Goal: Check status

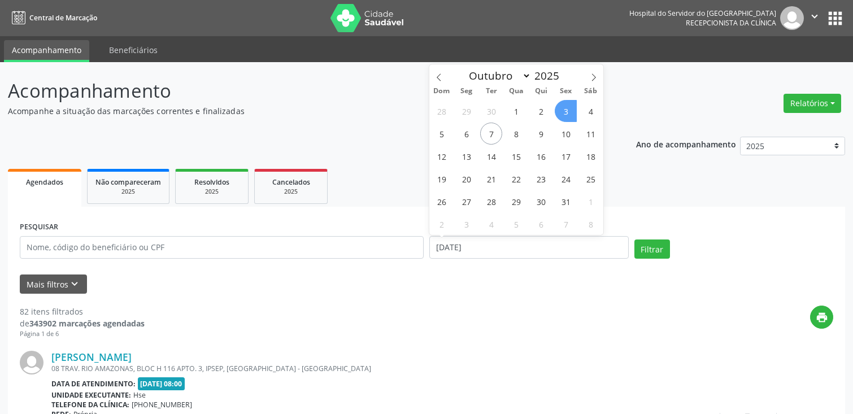
select select "9"
click at [568, 110] on span "3" at bounding box center [565, 111] width 22 height 22
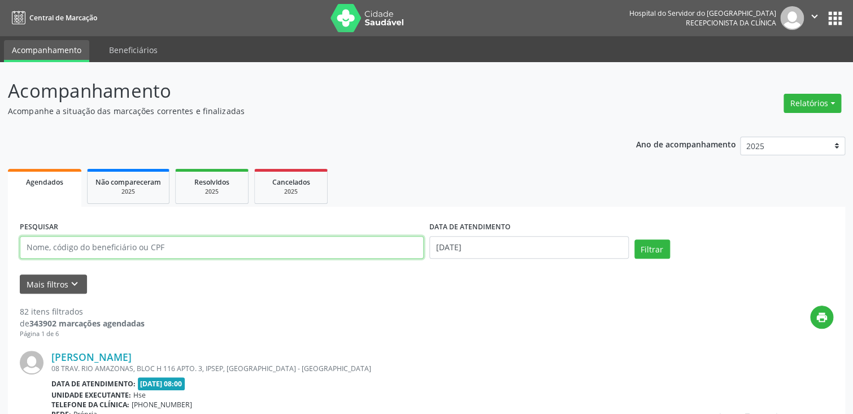
click at [254, 242] on input "text" at bounding box center [222, 247] width 404 height 23
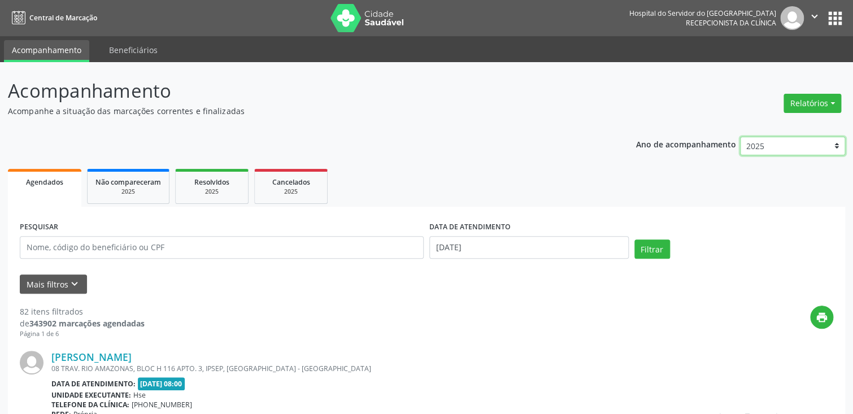
click at [815, 142] on select "2025 2024 2023 2022 2021" at bounding box center [793, 146] width 106 height 19
click at [830, 100] on button "Relatórios" at bounding box center [812, 103] width 58 height 19
click at [801, 142] on link "Procedimentos realizados" at bounding box center [780, 143] width 121 height 16
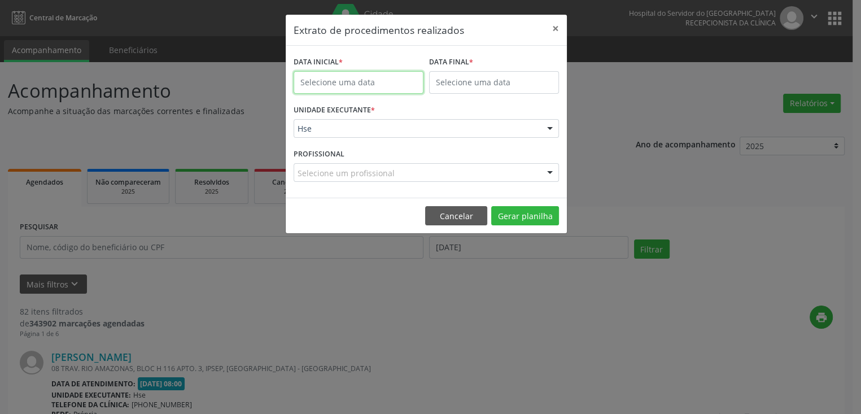
click at [397, 81] on input "text" at bounding box center [359, 82] width 130 height 23
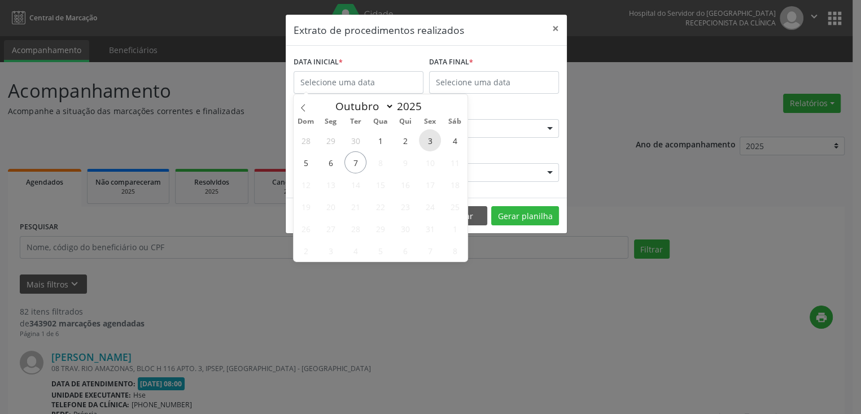
click at [429, 144] on span "3" at bounding box center [430, 140] width 22 height 22
select select "9"
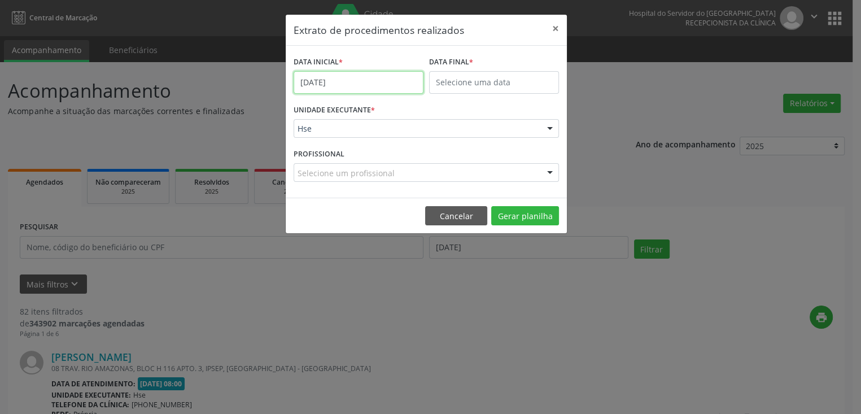
click at [387, 80] on input "[DATE]" at bounding box center [359, 82] width 130 height 23
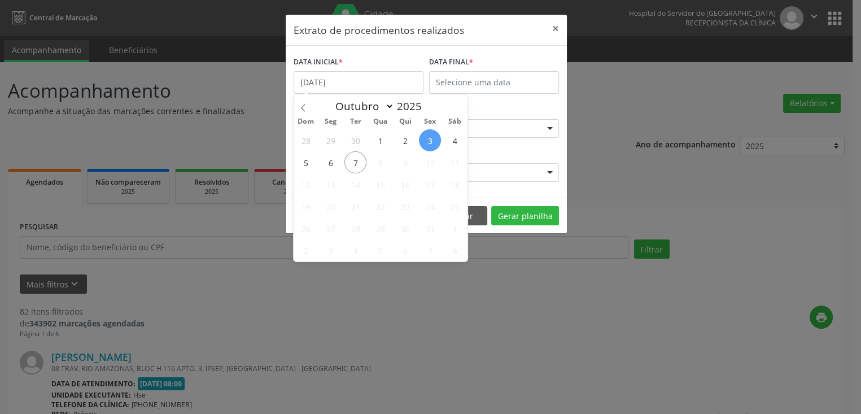
click at [430, 137] on span "3" at bounding box center [430, 140] width 22 height 22
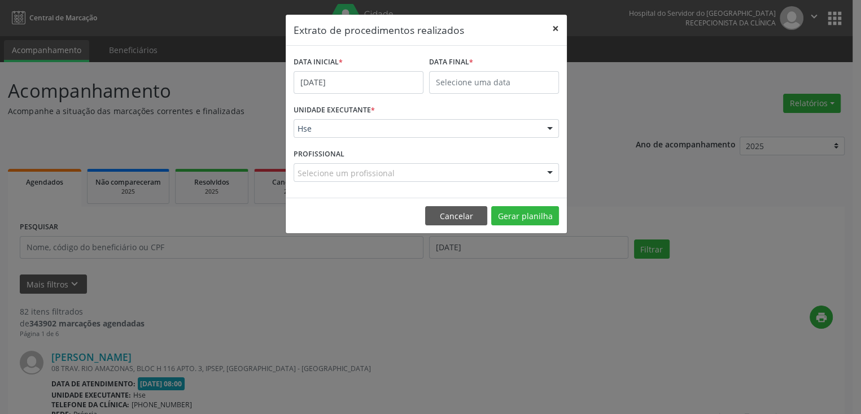
click at [553, 29] on button "×" at bounding box center [555, 29] width 23 height 28
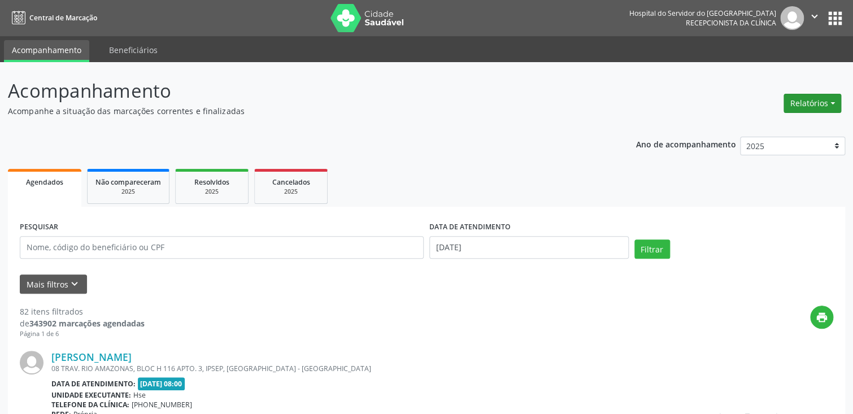
click at [799, 104] on button "Relatórios" at bounding box center [812, 103] width 58 height 19
click at [785, 126] on link "Agendamentos" at bounding box center [780, 127] width 121 height 16
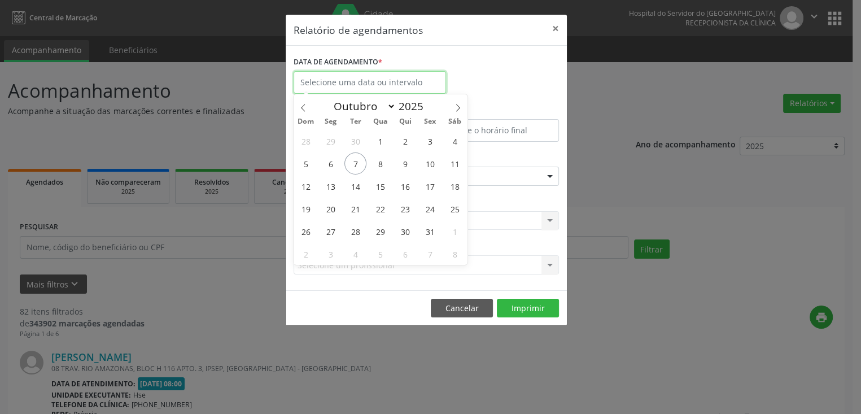
click at [395, 80] on input "text" at bounding box center [370, 82] width 152 height 23
click at [429, 145] on span "3" at bounding box center [430, 141] width 22 height 22
type input "[DATE]"
click at [429, 143] on span "3" at bounding box center [430, 141] width 22 height 22
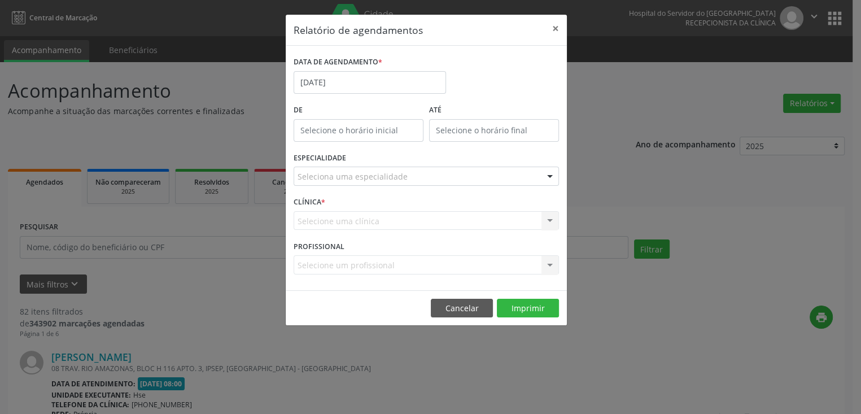
click at [550, 172] on div at bounding box center [549, 176] width 17 height 19
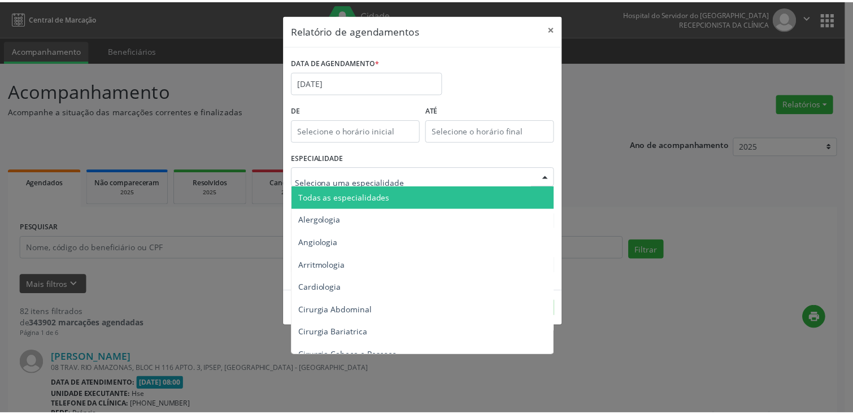
scroll to position [113, 0]
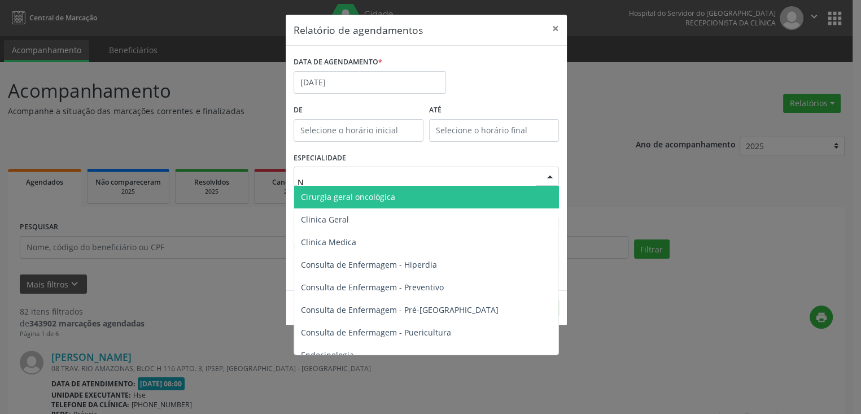
type input "NE"
click at [403, 197] on span "Neuro Pediatria" at bounding box center [427, 197] width 266 height 23
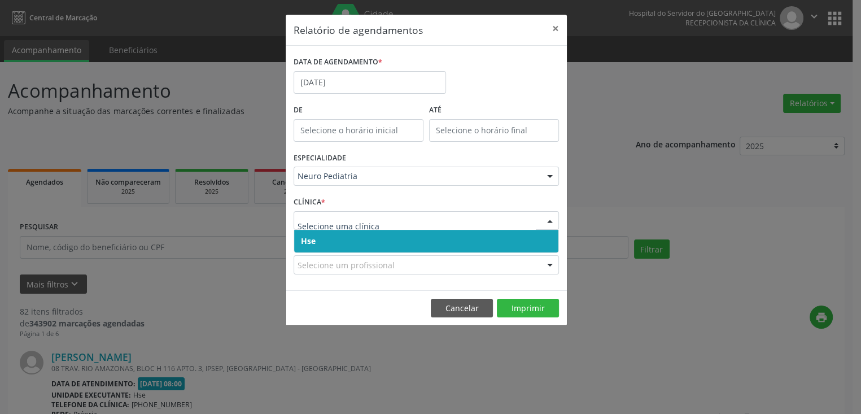
click at [549, 218] on div at bounding box center [549, 221] width 17 height 19
click at [541, 239] on span "Hse" at bounding box center [426, 241] width 264 height 23
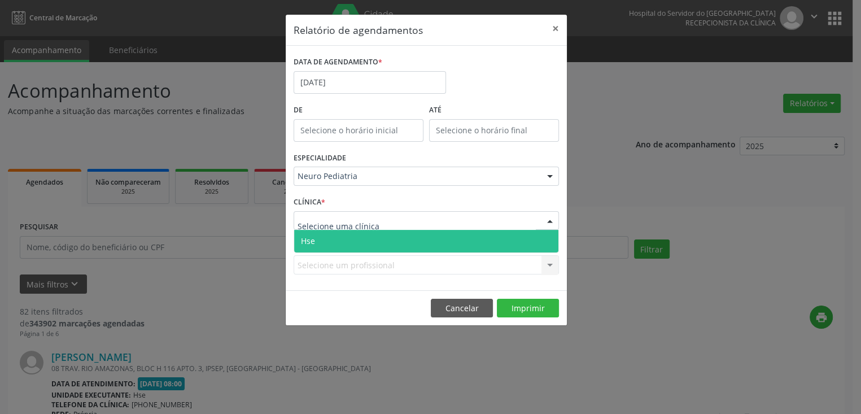
click at [548, 219] on div at bounding box center [549, 221] width 17 height 19
click at [545, 238] on span "Hse" at bounding box center [426, 241] width 264 height 23
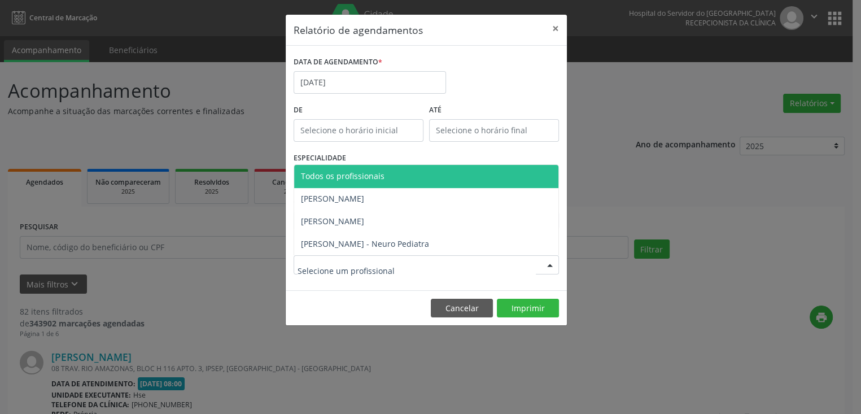
click at [552, 263] on div at bounding box center [549, 265] width 17 height 19
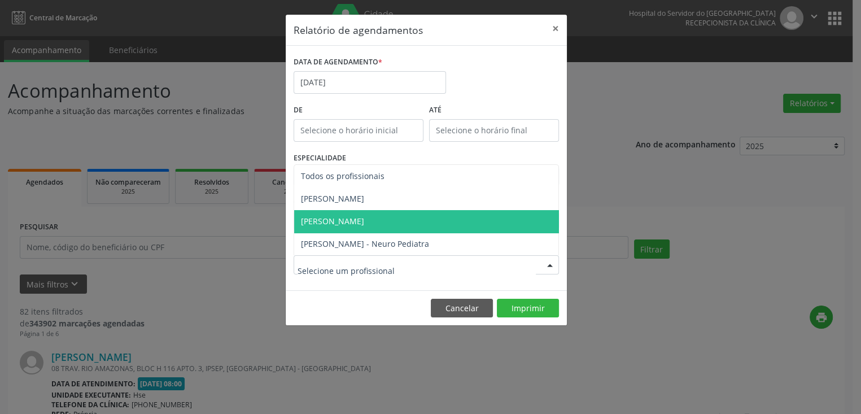
click at [473, 215] on span "[PERSON_NAME]" at bounding box center [426, 221] width 264 height 23
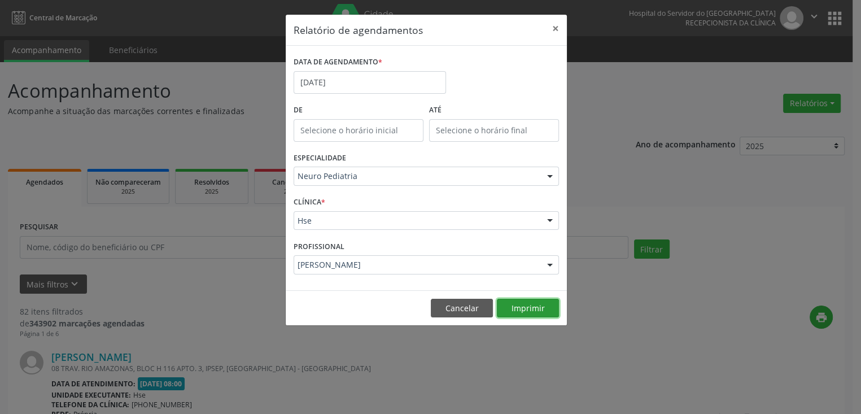
click at [528, 311] on button "Imprimir" at bounding box center [528, 308] width 62 height 19
click at [554, 28] on button "×" at bounding box center [555, 29] width 23 height 28
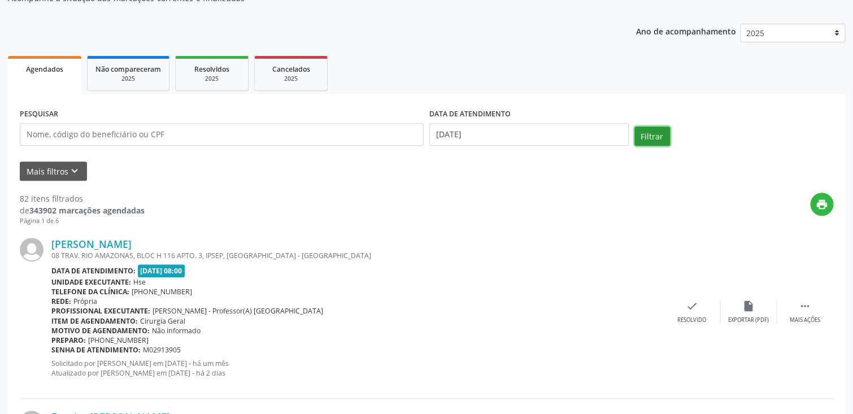
click at [648, 134] on button "Filtrar" at bounding box center [652, 135] width 36 height 19
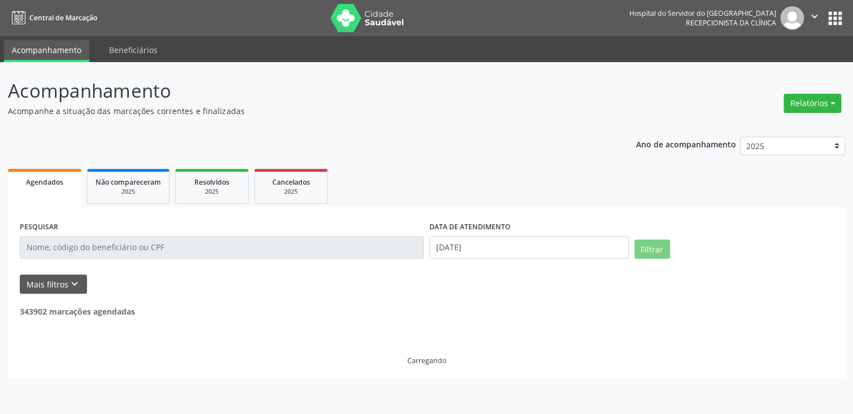
scroll to position [0, 0]
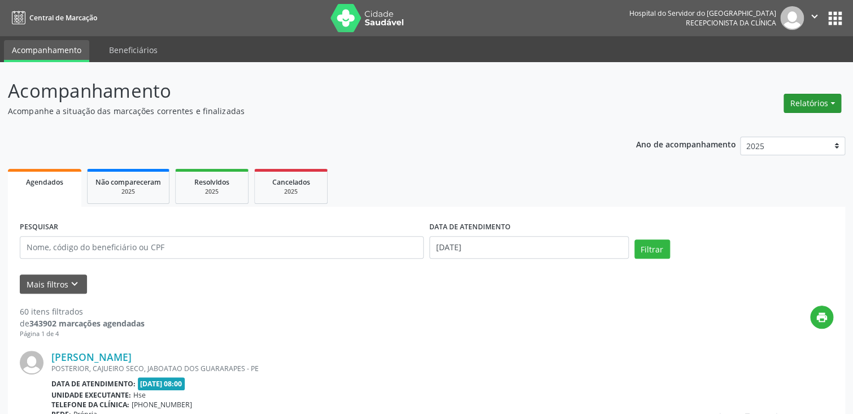
click at [806, 99] on button "Relatórios" at bounding box center [812, 103] width 58 height 19
click at [800, 126] on link "Agendamentos" at bounding box center [780, 127] width 121 height 16
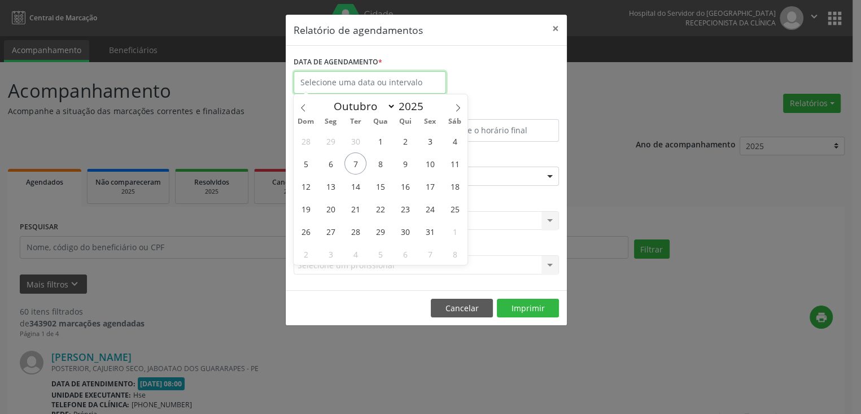
click at [383, 78] on input "text" at bounding box center [370, 82] width 152 height 23
click at [432, 138] on span "3" at bounding box center [430, 141] width 22 height 22
type input "[DATE]"
click at [432, 138] on span "3" at bounding box center [430, 141] width 22 height 22
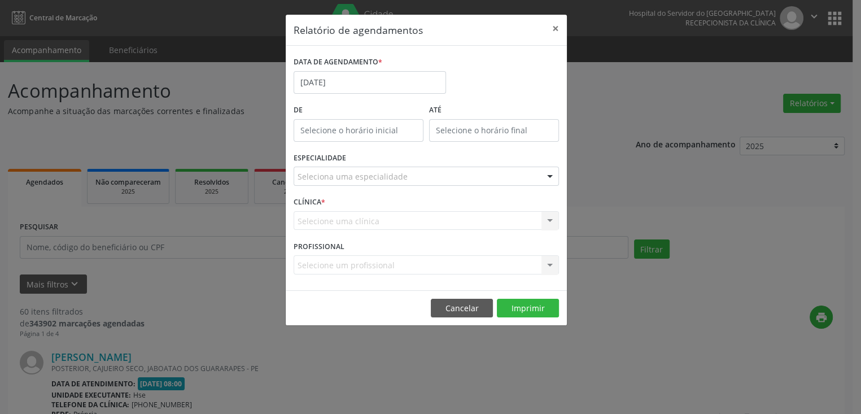
click at [550, 176] on div at bounding box center [549, 176] width 17 height 19
click at [605, 141] on div "Relatório de agendamentos × DATA DE AGENDAMENTO * [DATE] De ATÉ ESPECIALIDADE S…" at bounding box center [430, 207] width 861 height 414
click at [554, 28] on button "×" at bounding box center [555, 29] width 23 height 28
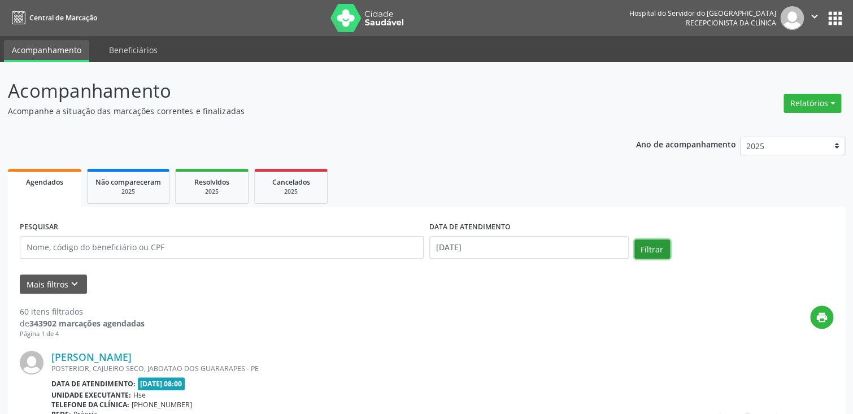
click at [653, 247] on button "Filtrar" at bounding box center [652, 248] width 36 height 19
click at [68, 282] on icon "keyboard_arrow_down" at bounding box center [74, 284] width 12 height 12
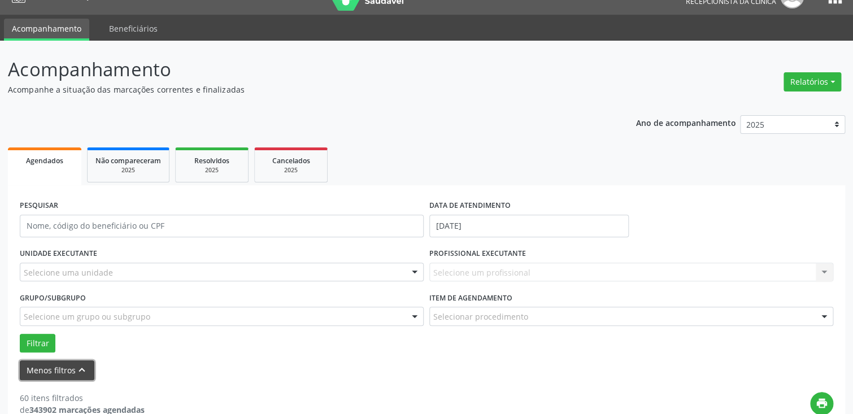
scroll to position [56, 0]
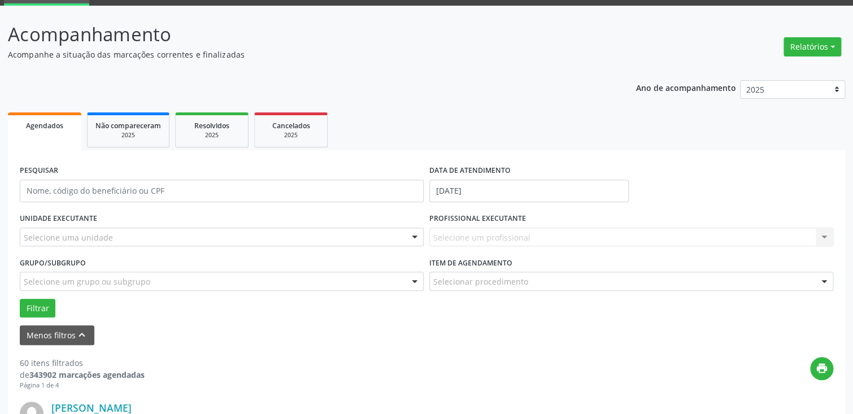
click at [823, 243] on div "Selecione um profissional Nenhum resultado encontrado para: " " Não há nenhuma …" at bounding box center [631, 237] width 404 height 19
click at [416, 235] on div at bounding box center [414, 237] width 17 height 19
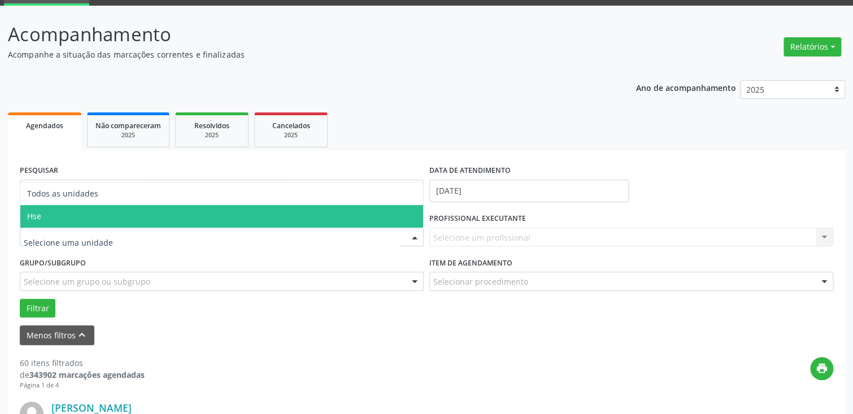
click at [391, 219] on span "Hse" at bounding box center [221, 216] width 403 height 23
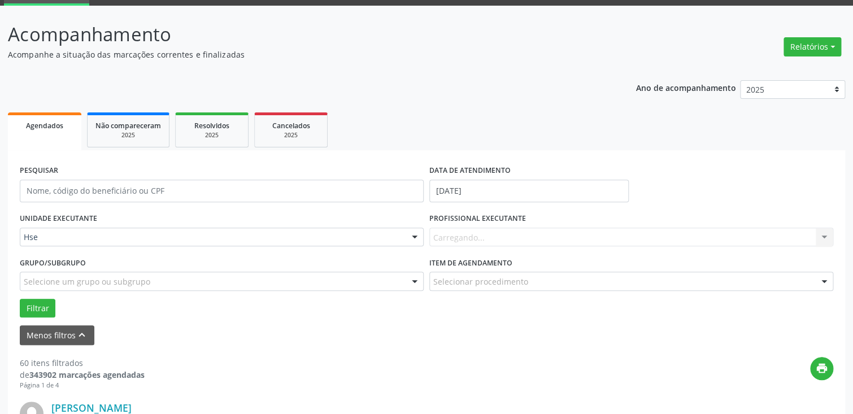
click at [412, 237] on div at bounding box center [414, 237] width 17 height 19
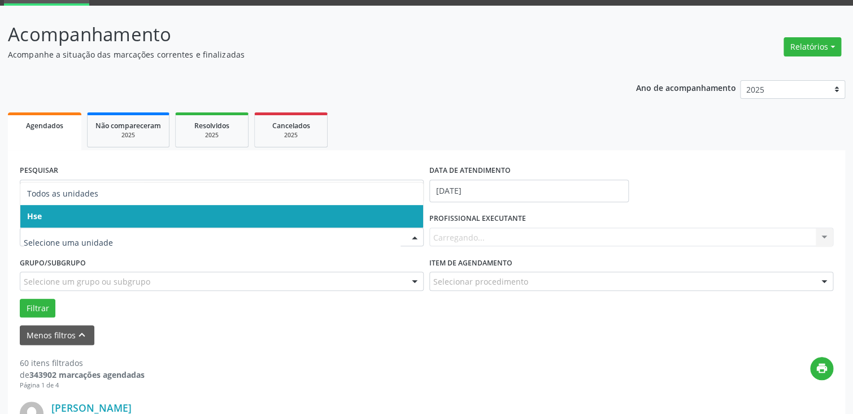
click at [408, 220] on span "Hse" at bounding box center [221, 216] width 403 height 23
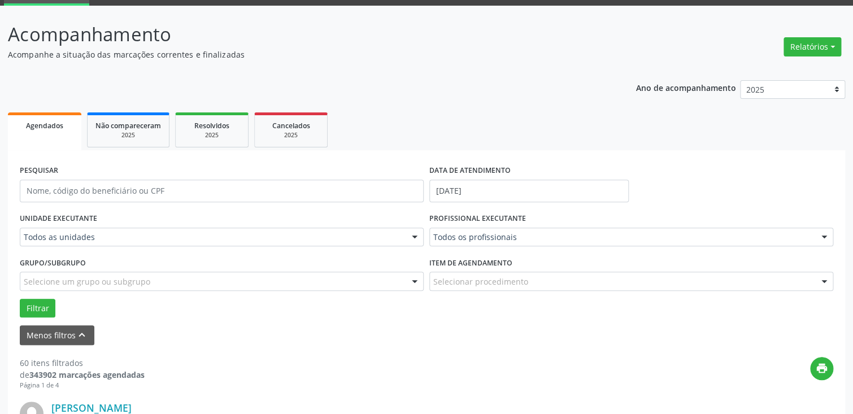
click at [824, 234] on div at bounding box center [823, 237] width 17 height 19
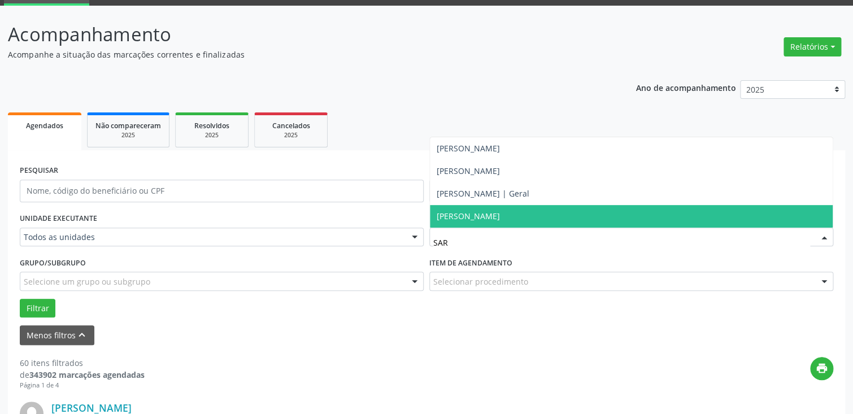
type input "[PERSON_NAME]"
click at [753, 212] on span "[PERSON_NAME]" at bounding box center [631, 216] width 403 height 23
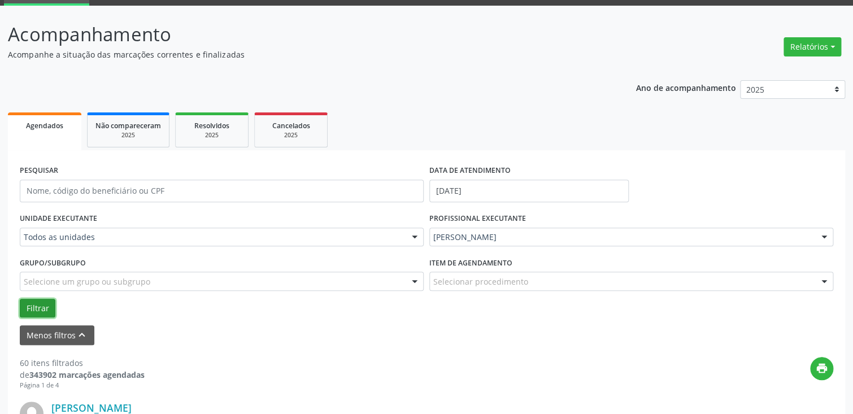
click at [40, 305] on button "Filtrar" at bounding box center [38, 308] width 36 height 19
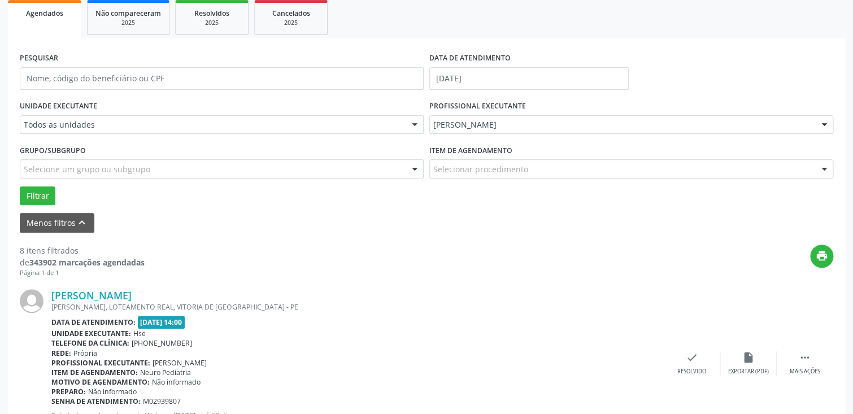
scroll to position [169, 0]
click at [414, 168] on div at bounding box center [414, 168] width 17 height 19
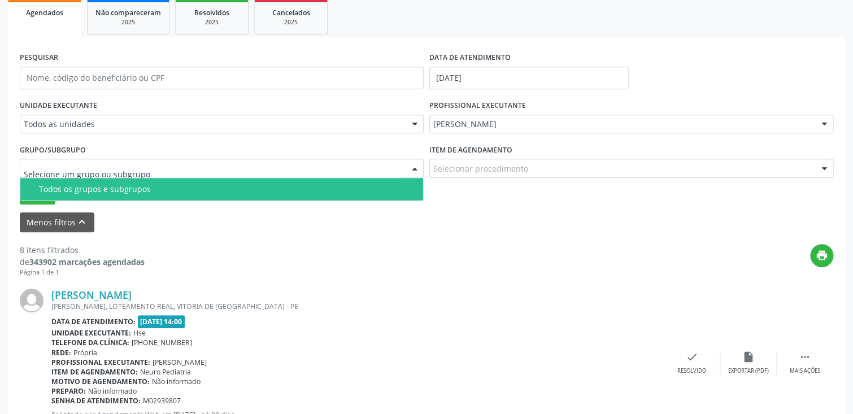
click at [402, 188] on div "Todos os grupos e subgrupos" at bounding box center [227, 189] width 377 height 9
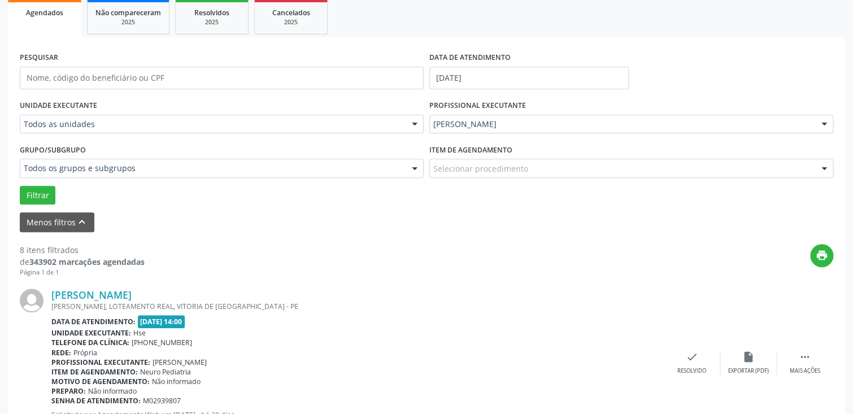
click at [824, 167] on div at bounding box center [823, 168] width 17 height 19
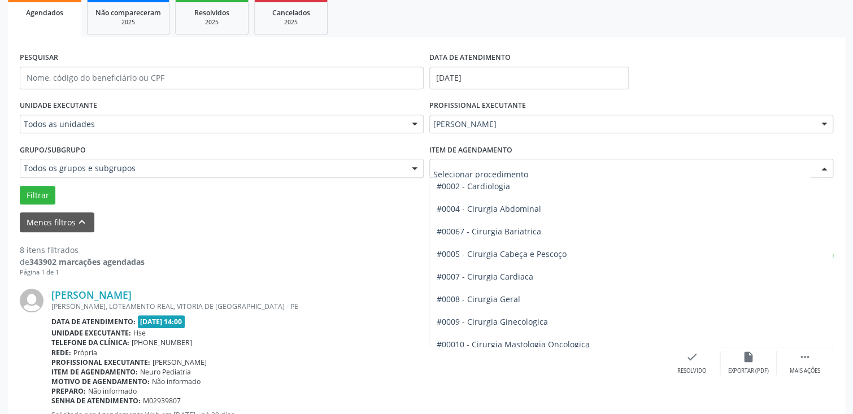
scroll to position [113, 0]
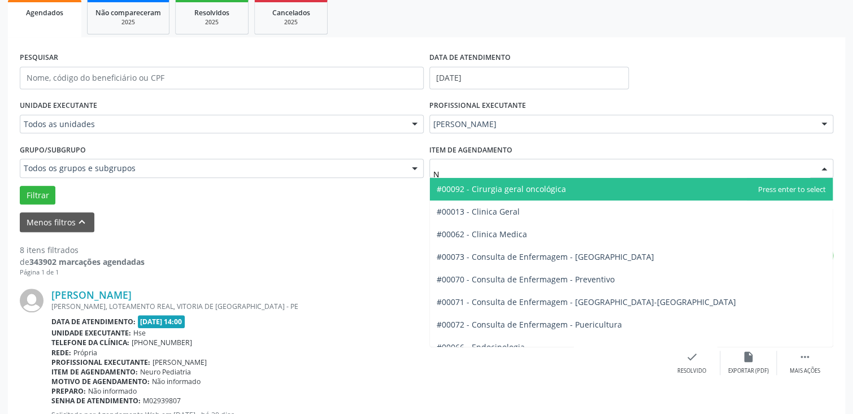
type input "NE"
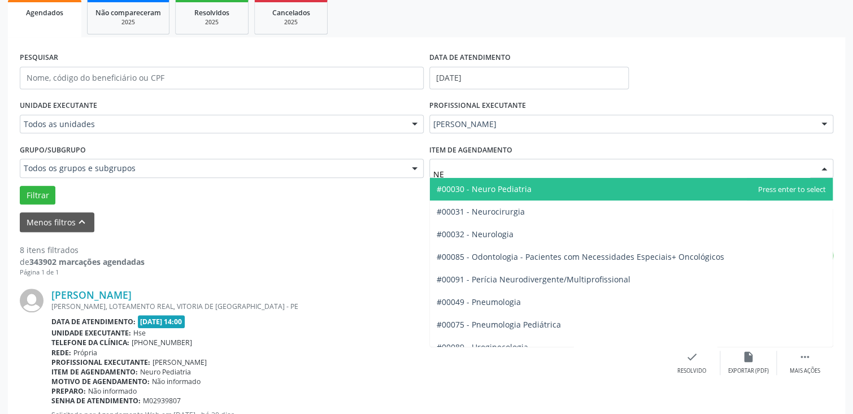
click at [630, 195] on span "#00030 - Neuro Pediatria" at bounding box center [631, 189] width 403 height 23
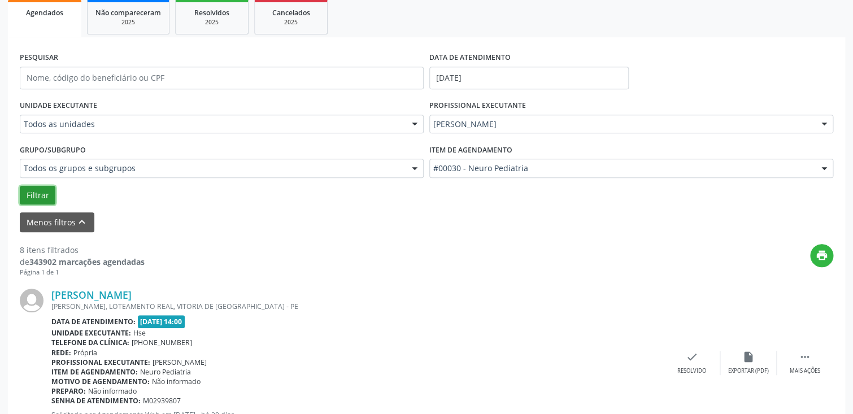
click at [32, 194] on button "Filtrar" at bounding box center [38, 195] width 36 height 19
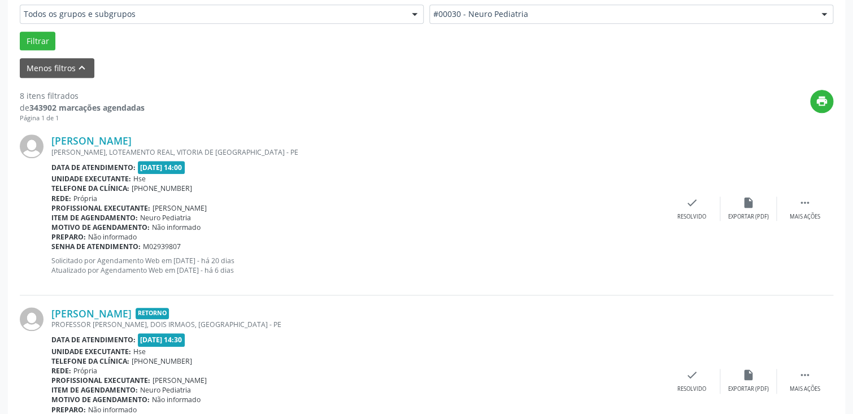
scroll to position [339, 0]
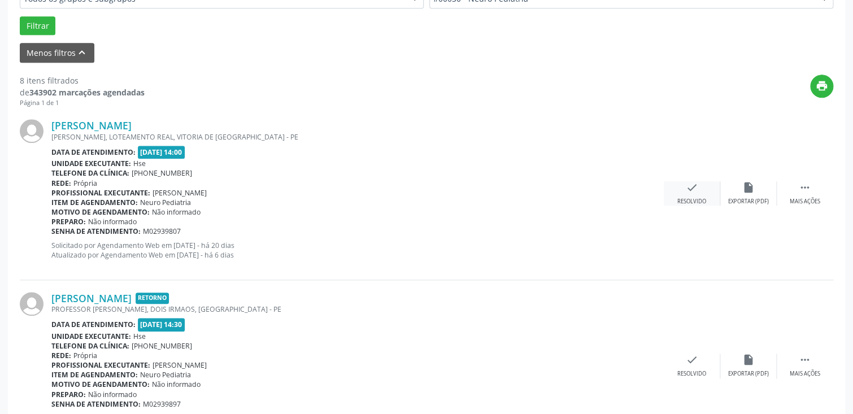
click at [689, 198] on div "Resolvido" at bounding box center [691, 202] width 29 height 8
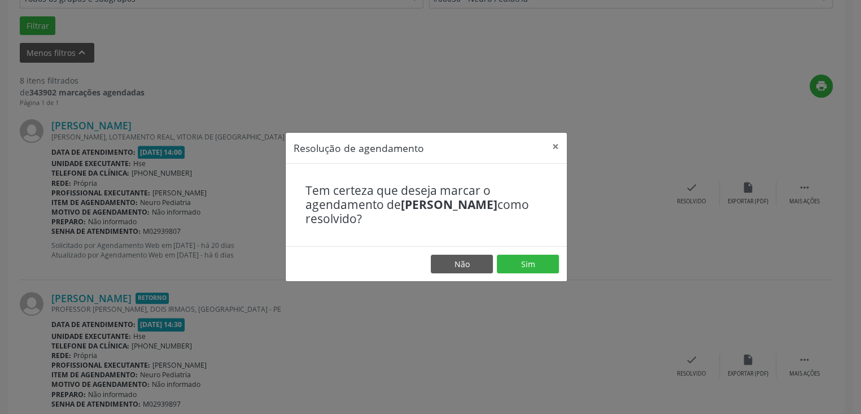
click at [561, 89] on div "Resolução de agendamento × Tem certeza que deseja marcar o agendamento de [PERS…" at bounding box center [430, 207] width 861 height 414
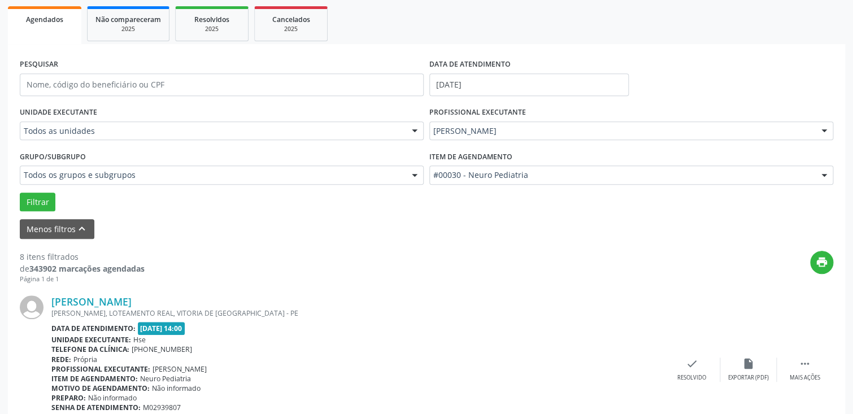
scroll to position [130, 0]
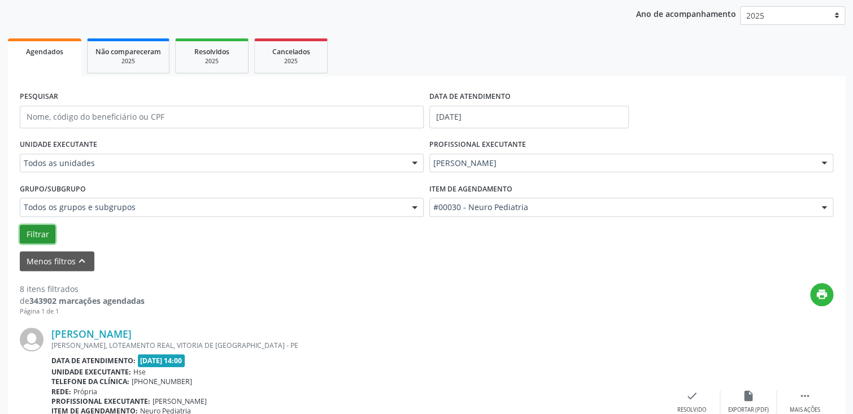
click at [41, 232] on button "Filtrar" at bounding box center [38, 234] width 36 height 19
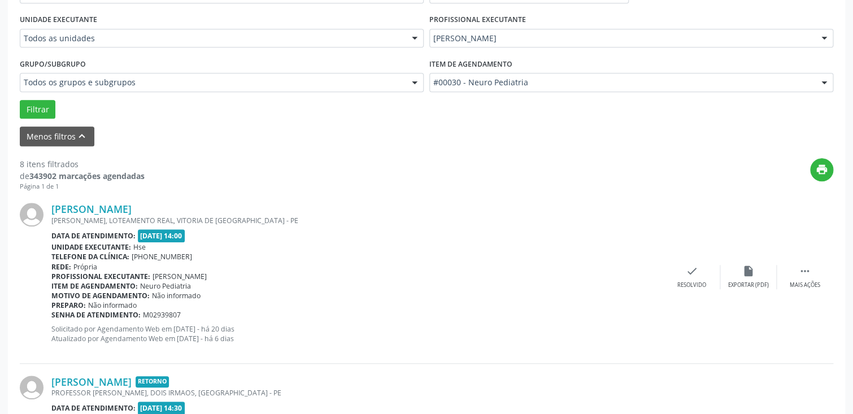
scroll to position [243, 0]
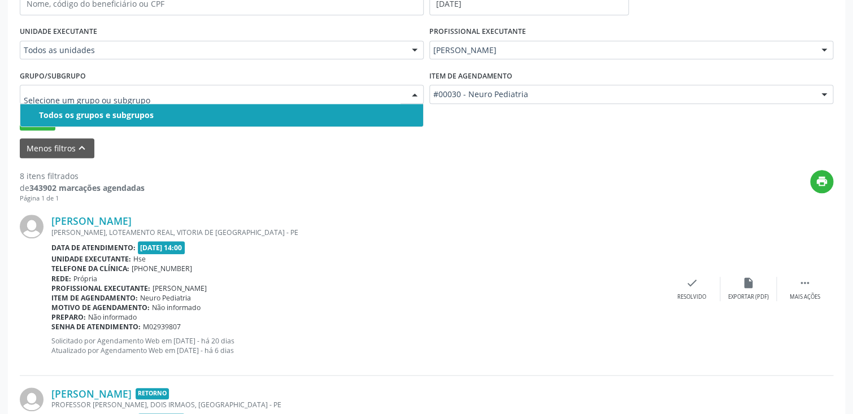
click at [413, 95] on div at bounding box center [414, 94] width 17 height 19
click at [397, 102] on input "text" at bounding box center [212, 100] width 377 height 23
click at [368, 91] on input "text" at bounding box center [212, 100] width 377 height 23
click at [276, 94] on input "text" at bounding box center [212, 100] width 377 height 23
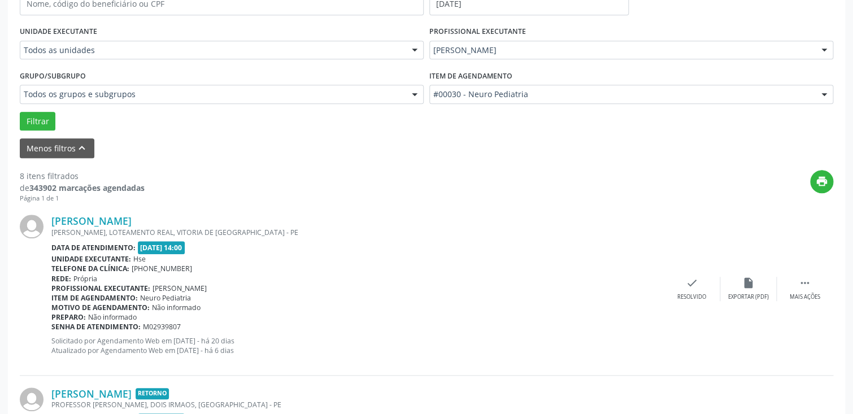
drag, startPoint x: 432, startPoint y: 161, endPoint x: 432, endPoint y: 171, distance: 10.2
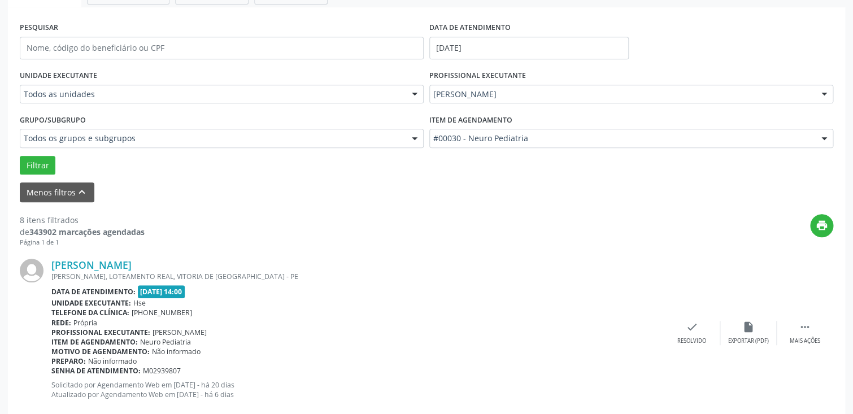
scroll to position [130, 0]
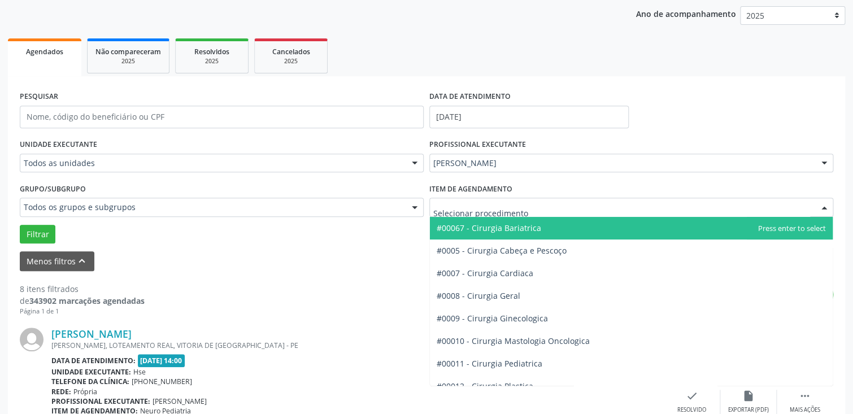
click at [557, 213] on div at bounding box center [631, 207] width 404 height 19
click at [558, 212] on input "text" at bounding box center [621, 213] width 377 height 23
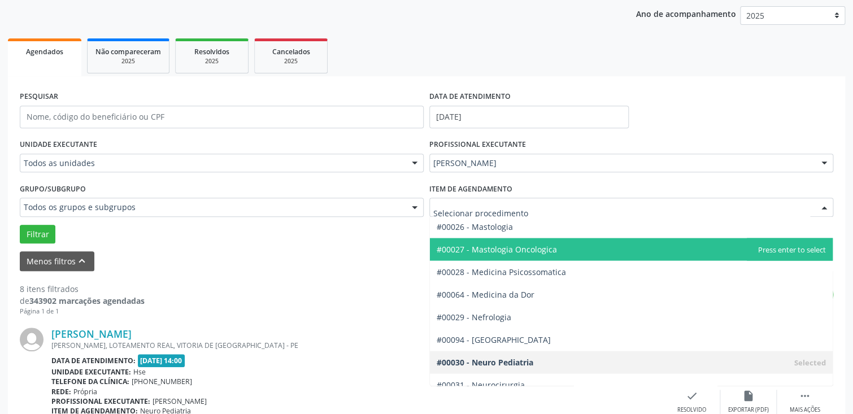
scroll to position [971, 0]
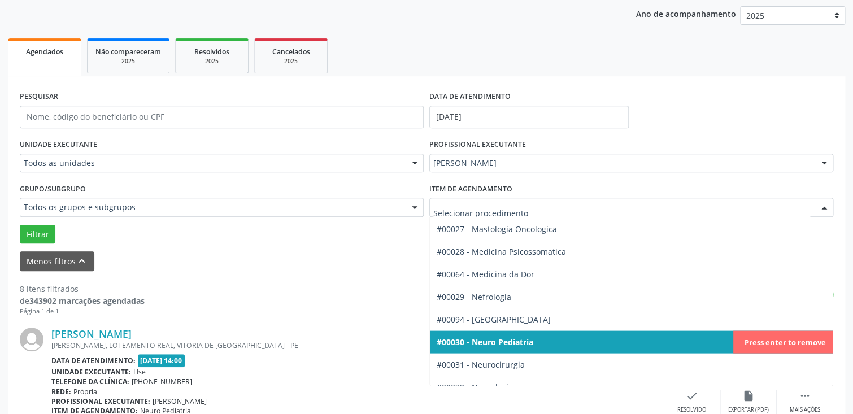
click at [539, 339] on span "#00030 - Neuro Pediatria" at bounding box center [631, 341] width 403 height 23
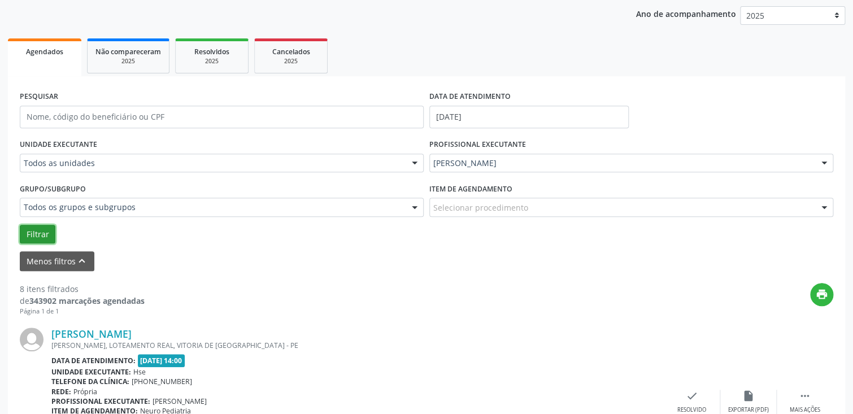
click at [38, 237] on button "Filtrar" at bounding box center [38, 234] width 36 height 19
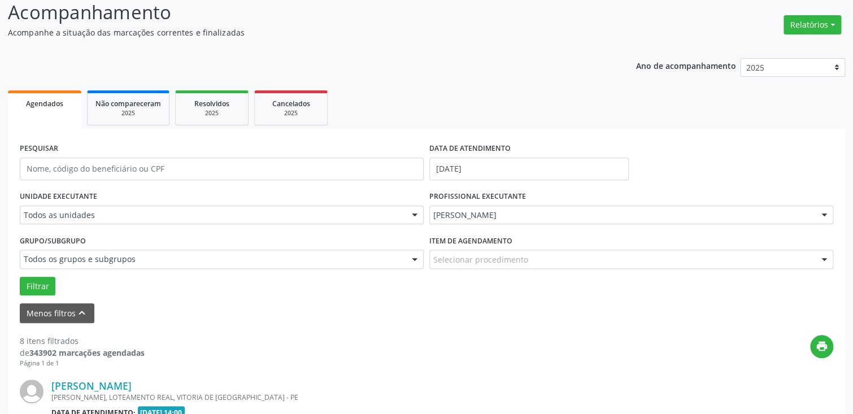
scroll to position [130, 0]
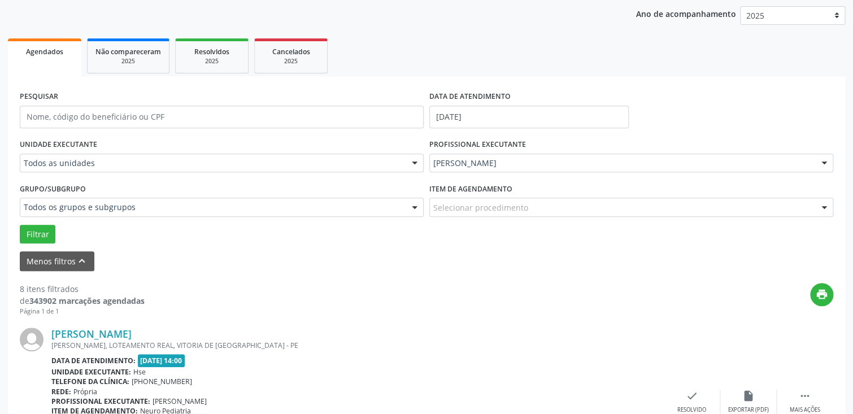
click at [823, 206] on div at bounding box center [823, 207] width 17 height 19
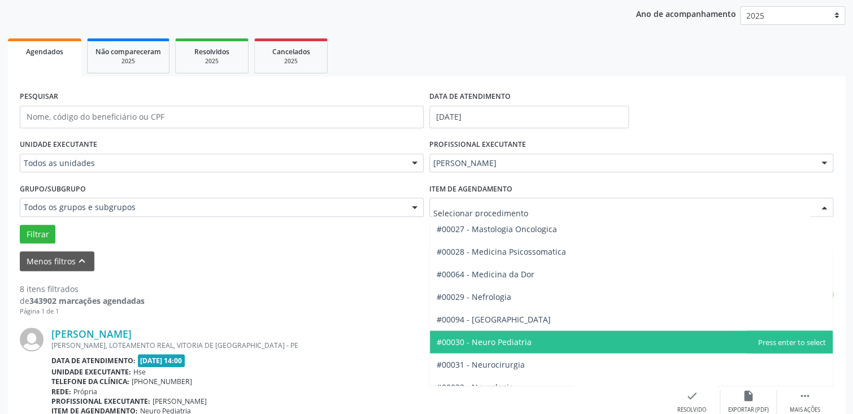
click at [523, 338] on span "#00030 - Neuro Pediatria" at bounding box center [483, 341] width 95 height 11
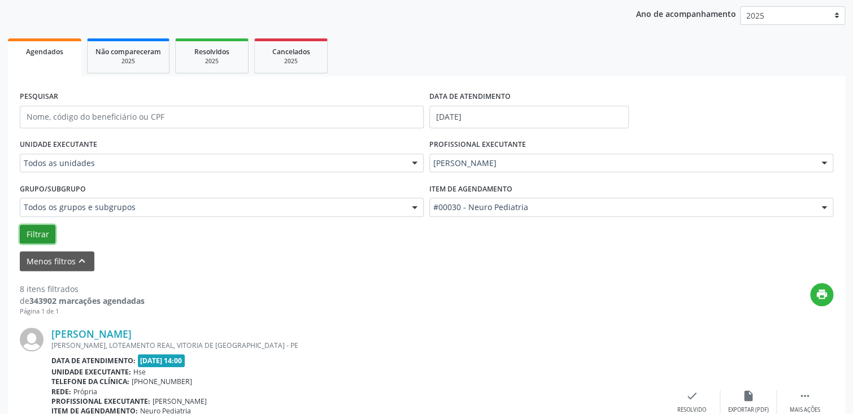
click at [34, 232] on button "Filtrar" at bounding box center [38, 234] width 36 height 19
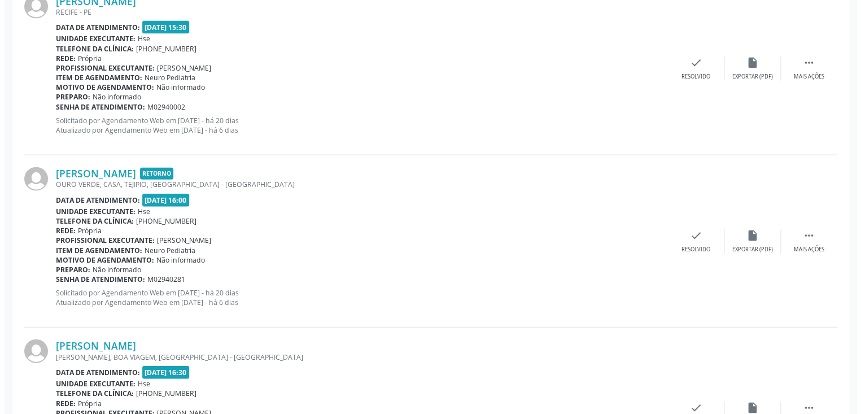
scroll to position [977, 0]
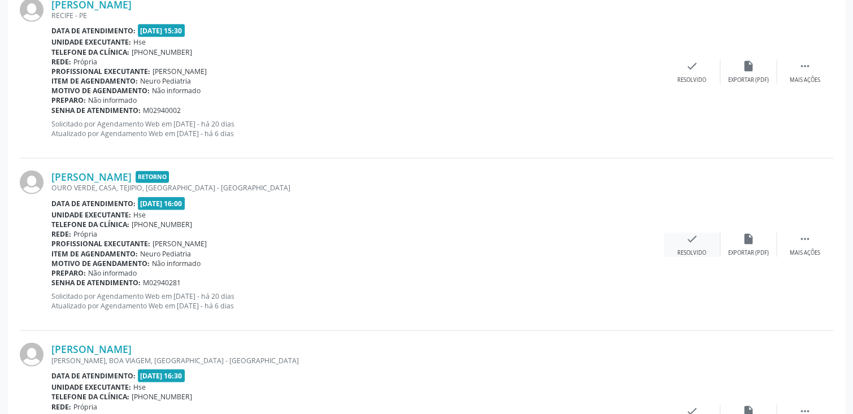
click at [693, 245] on div "check Resolvido" at bounding box center [691, 245] width 56 height 24
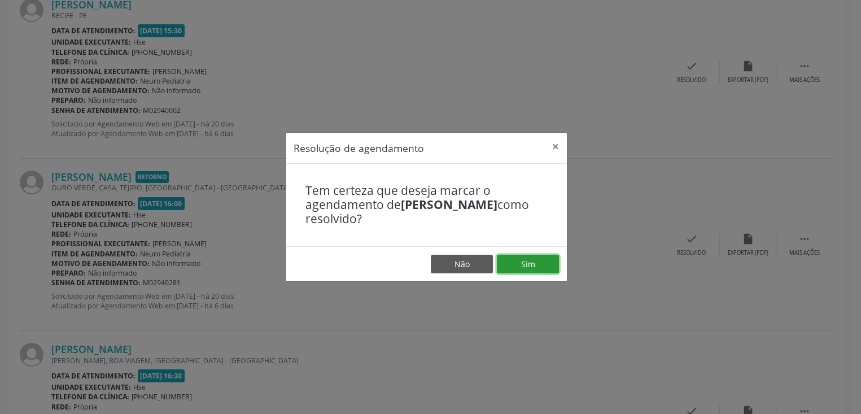
click at [527, 261] on button "Sim" at bounding box center [528, 264] width 62 height 19
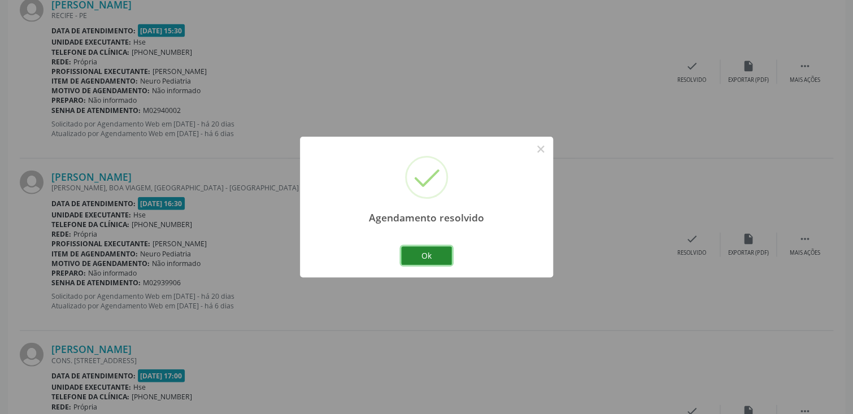
click at [425, 251] on button "Ok" at bounding box center [426, 255] width 51 height 19
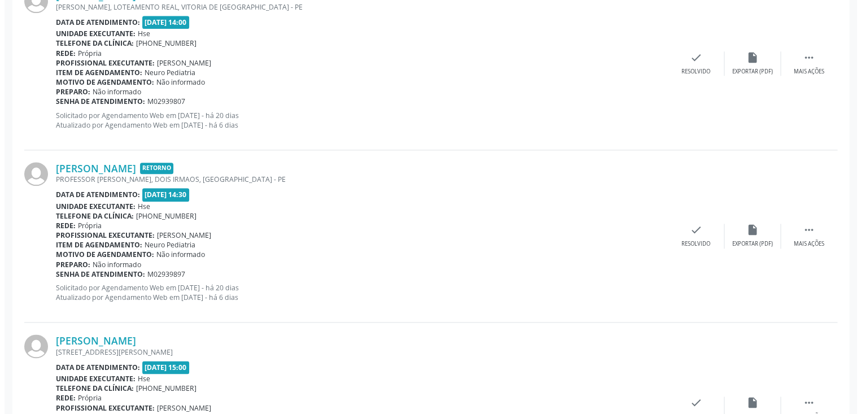
scroll to position [466, 0]
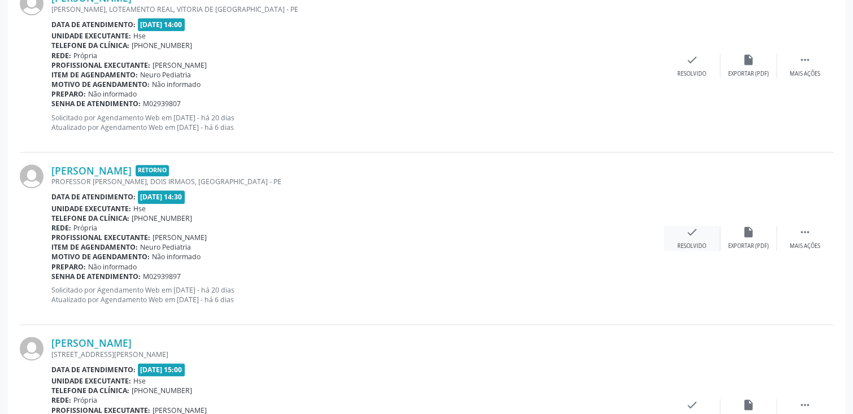
click at [683, 237] on div "check Resolvido" at bounding box center [691, 238] width 56 height 24
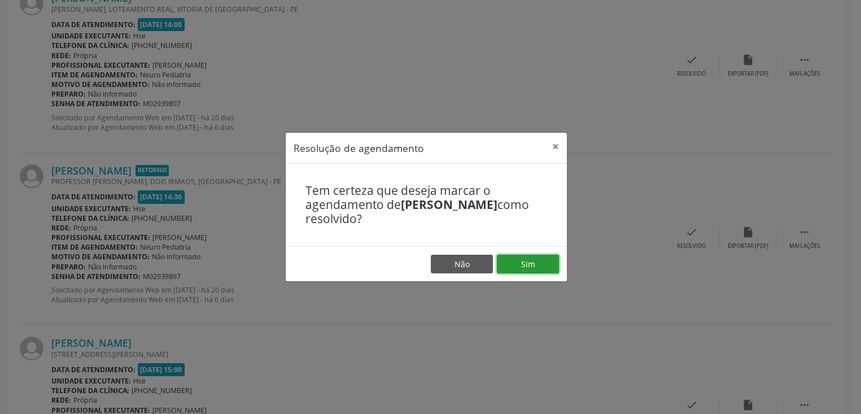
click at [513, 265] on button "Sim" at bounding box center [528, 264] width 62 height 19
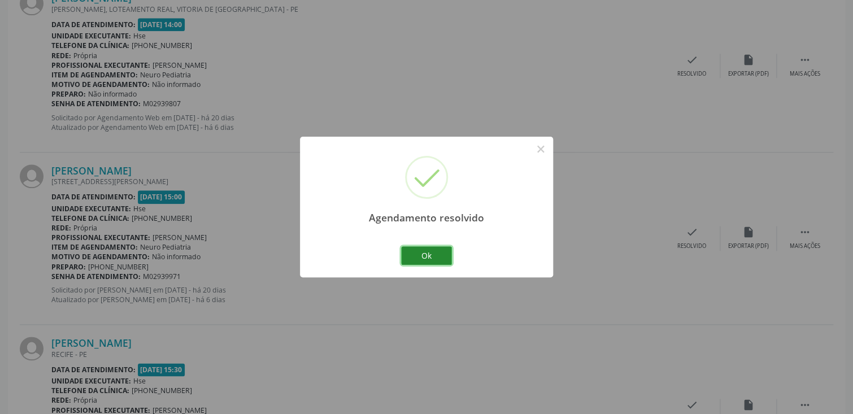
click at [420, 254] on button "Ok" at bounding box center [426, 255] width 51 height 19
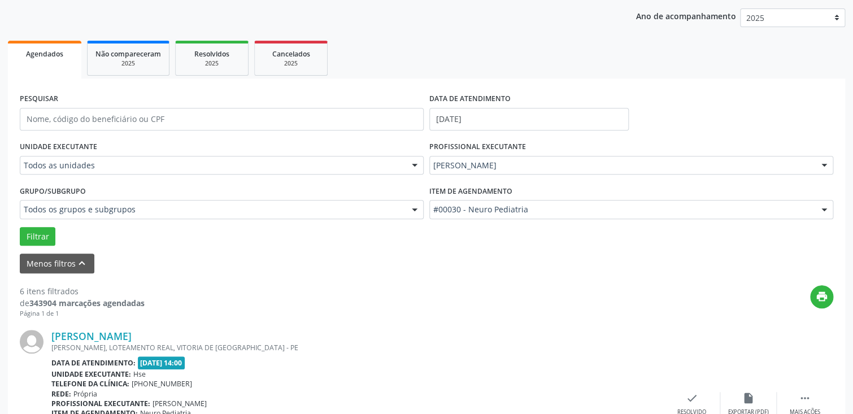
scroll to position [128, 0]
click at [473, 121] on input "[DATE]" at bounding box center [528, 119] width 199 height 23
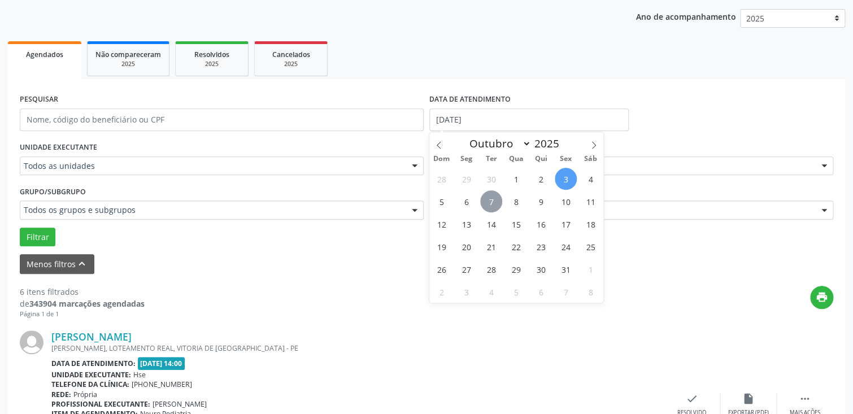
click at [489, 199] on span "7" at bounding box center [491, 201] width 22 height 22
type input "[DATE]"
click at [492, 202] on span "7" at bounding box center [491, 201] width 22 height 22
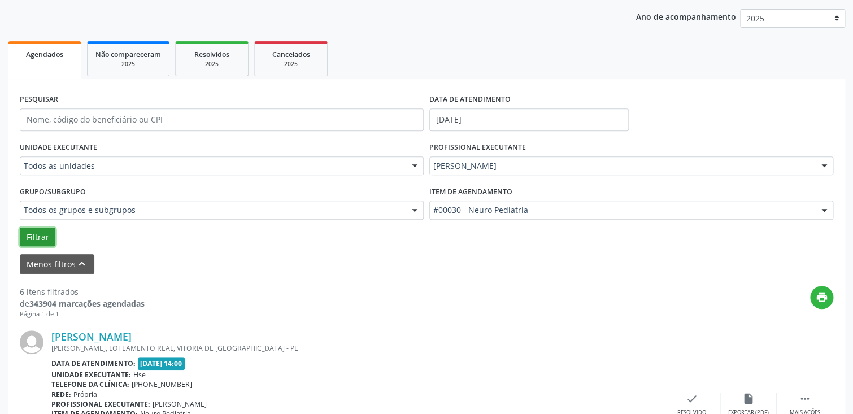
click at [33, 235] on button "Filtrar" at bounding box center [38, 237] width 36 height 19
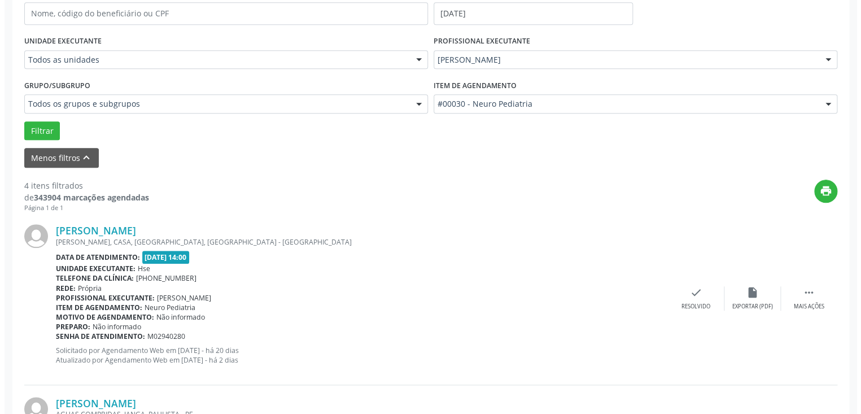
scroll to position [241, 0]
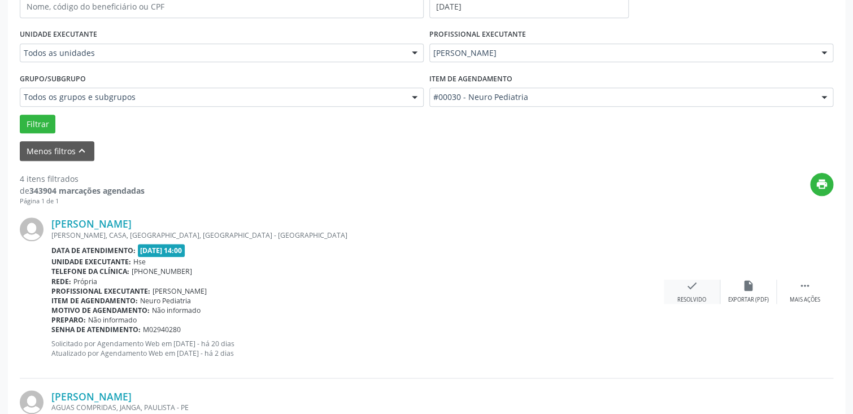
click at [696, 285] on icon "check" at bounding box center [691, 285] width 12 height 12
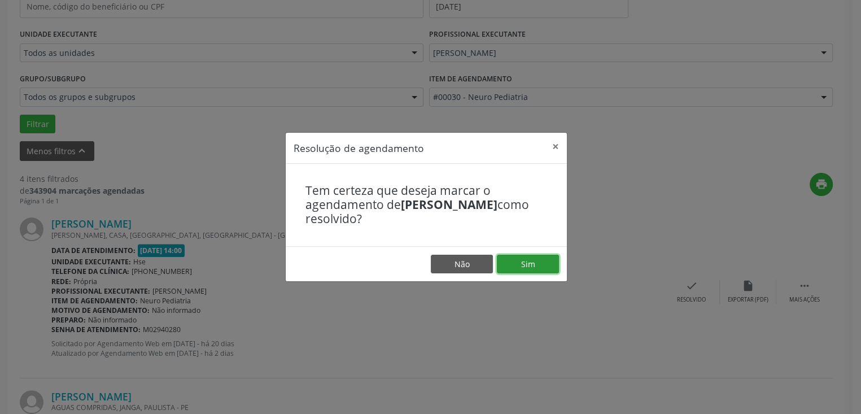
click at [517, 257] on button "Sim" at bounding box center [528, 264] width 62 height 19
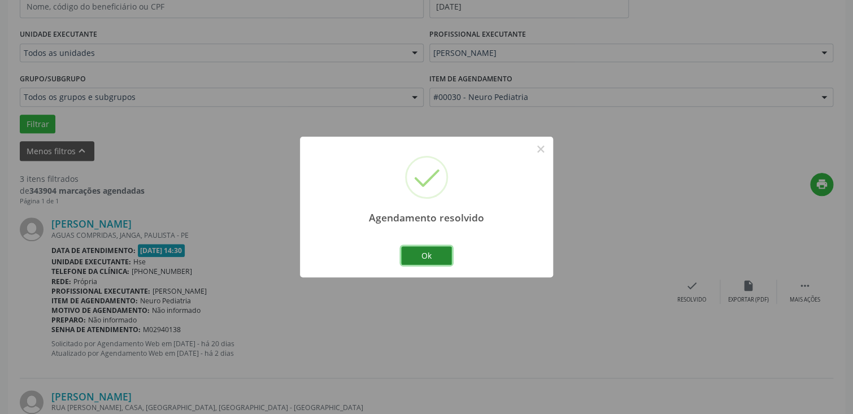
click at [432, 251] on button "Ok" at bounding box center [426, 255] width 51 height 19
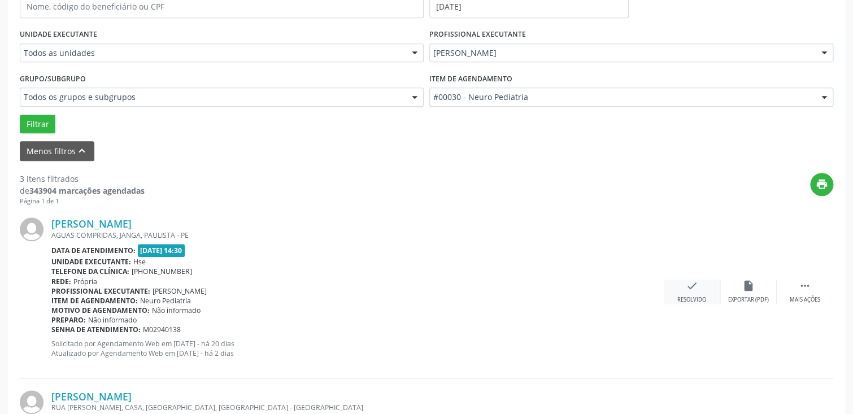
click at [691, 290] on icon "check" at bounding box center [691, 285] width 12 height 12
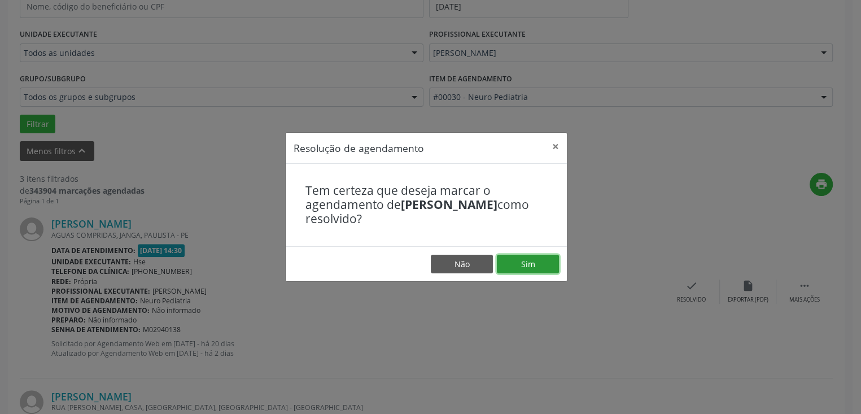
click at [525, 263] on button "Sim" at bounding box center [528, 264] width 62 height 19
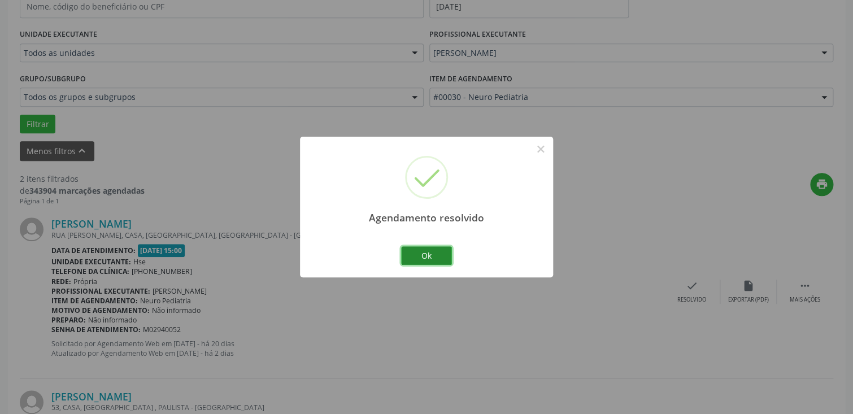
click at [435, 254] on button "Ok" at bounding box center [426, 255] width 51 height 19
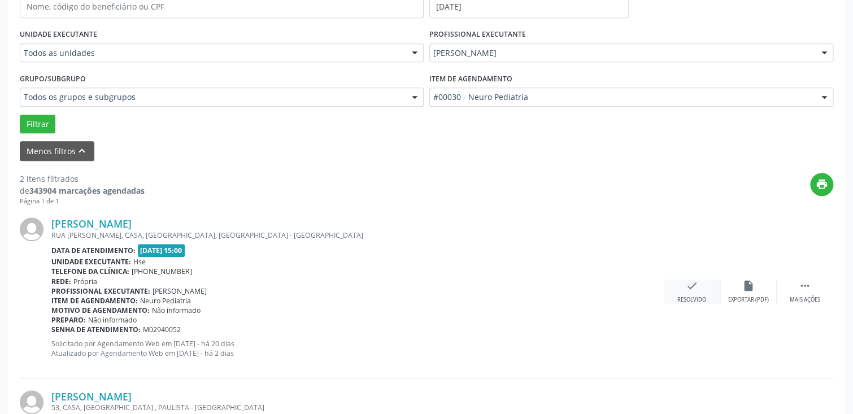
click at [700, 288] on div "check Resolvido" at bounding box center [691, 291] width 56 height 24
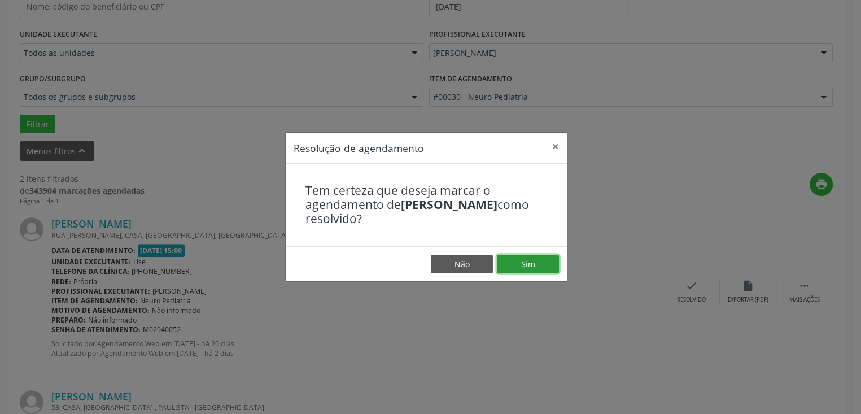
click at [540, 259] on button "Sim" at bounding box center [528, 264] width 62 height 19
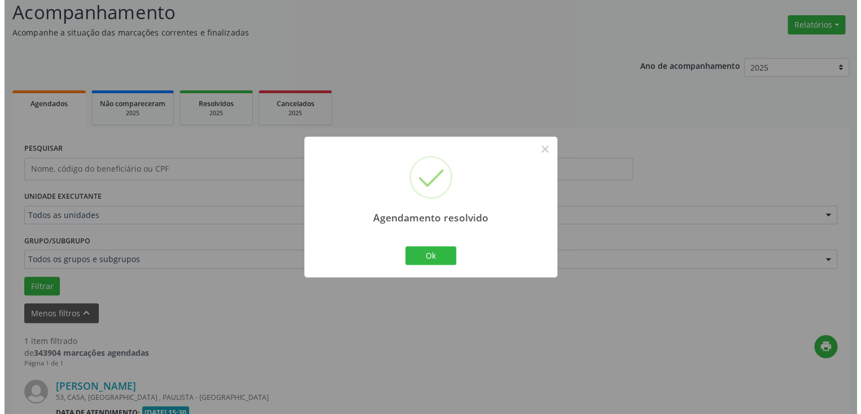
scroll to position [223, 0]
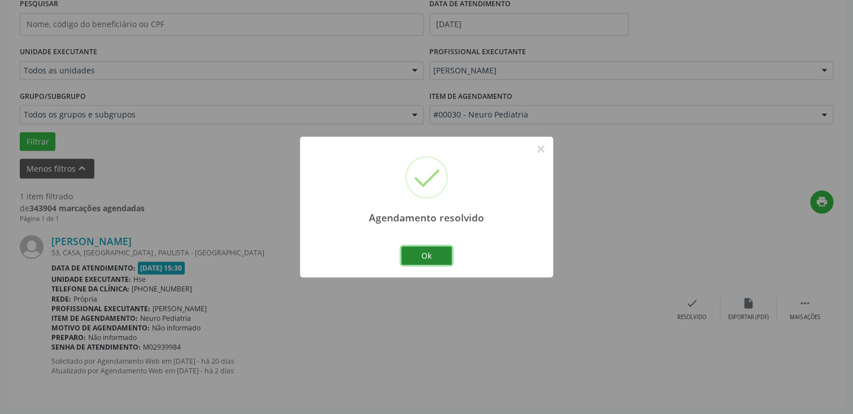
click at [429, 255] on button "Ok" at bounding box center [426, 255] width 51 height 19
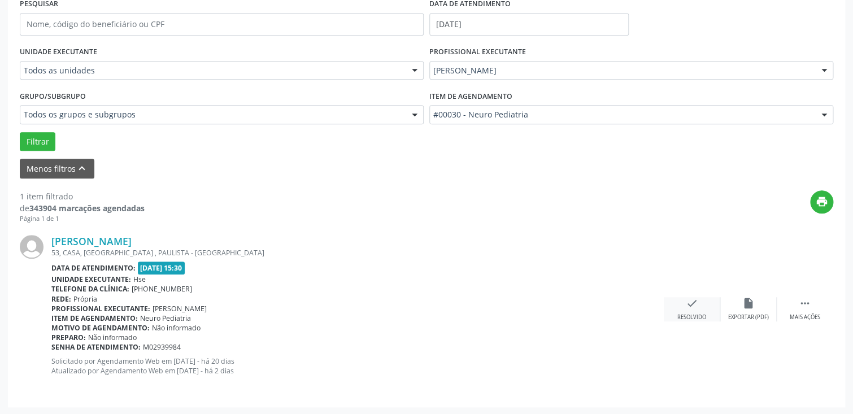
click at [693, 308] on icon "check" at bounding box center [691, 303] width 12 height 12
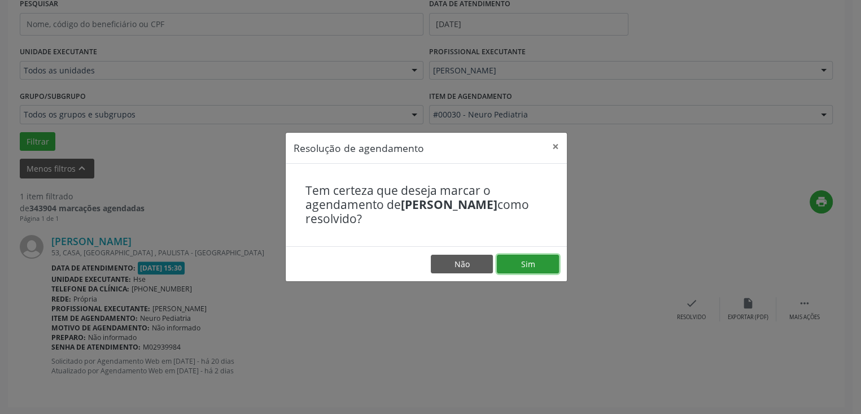
click at [544, 265] on button "Sim" at bounding box center [528, 264] width 62 height 19
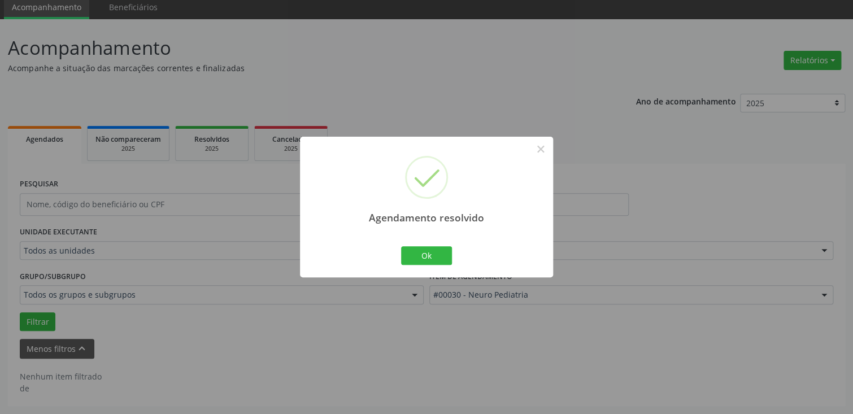
scroll to position [42, 0]
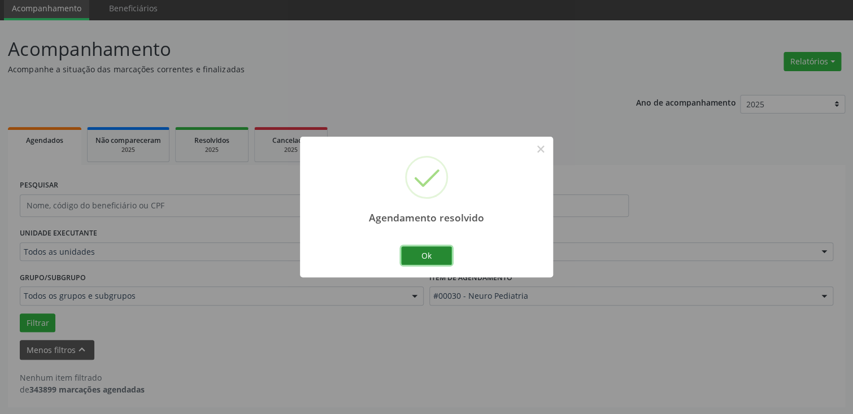
click at [435, 258] on button "Ok" at bounding box center [426, 255] width 51 height 19
